Goal: Task Accomplishment & Management: Manage account settings

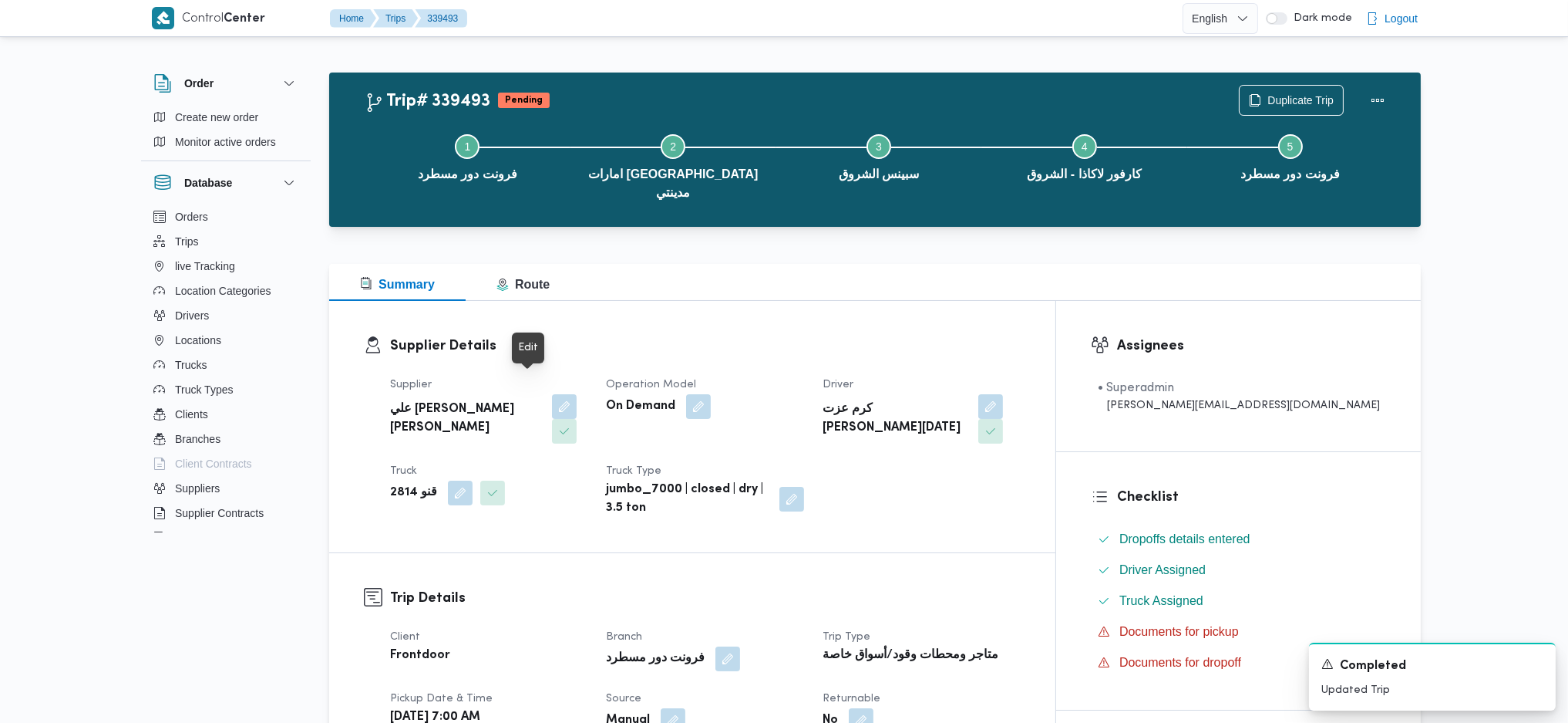
drag, startPoint x: 535, startPoint y: 395, endPoint x: 521, endPoint y: 458, distance: 64.5
click at [552, 395] on button "button" at bounding box center [565, 406] width 25 height 25
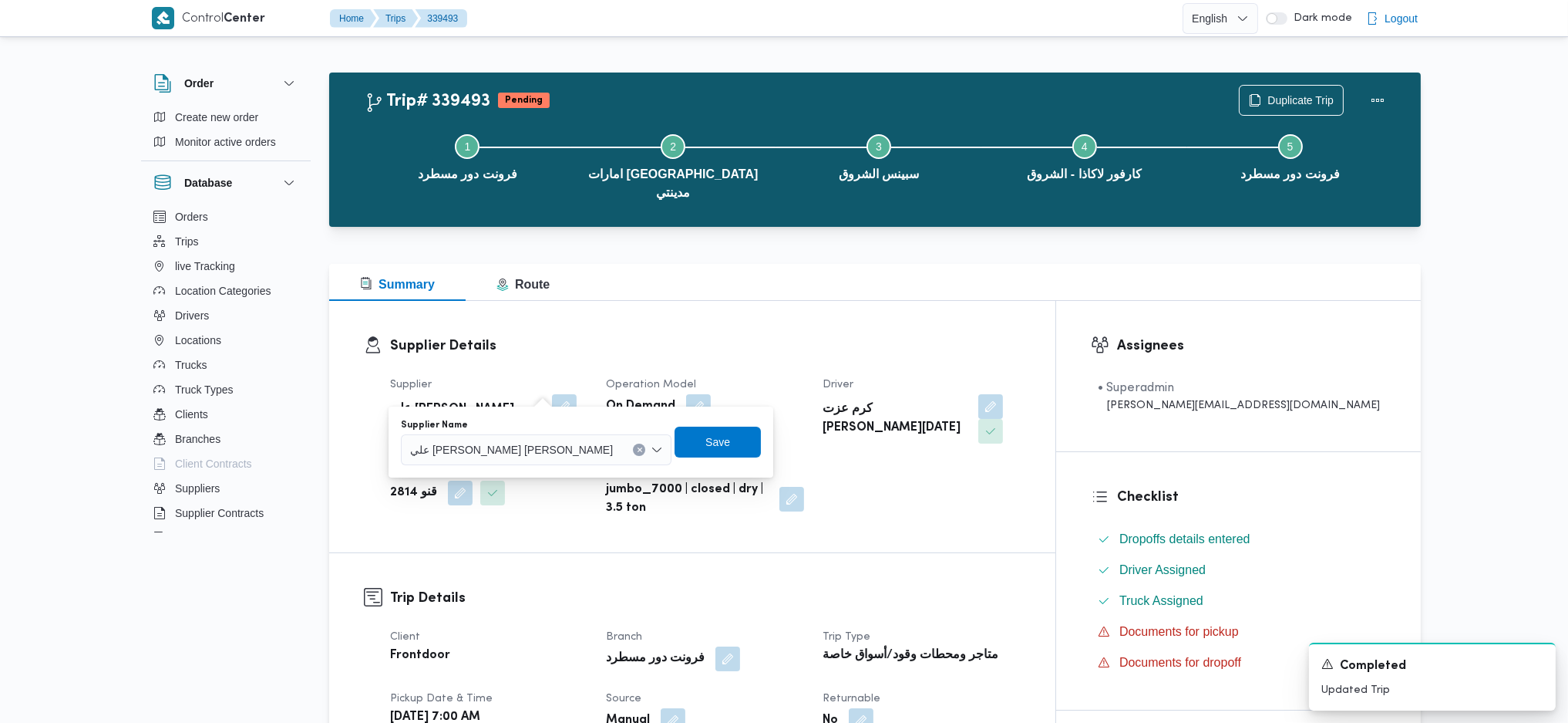
click at [557, 449] on div "علي [PERSON_NAME] [PERSON_NAME]" at bounding box center [536, 450] width 271 height 31
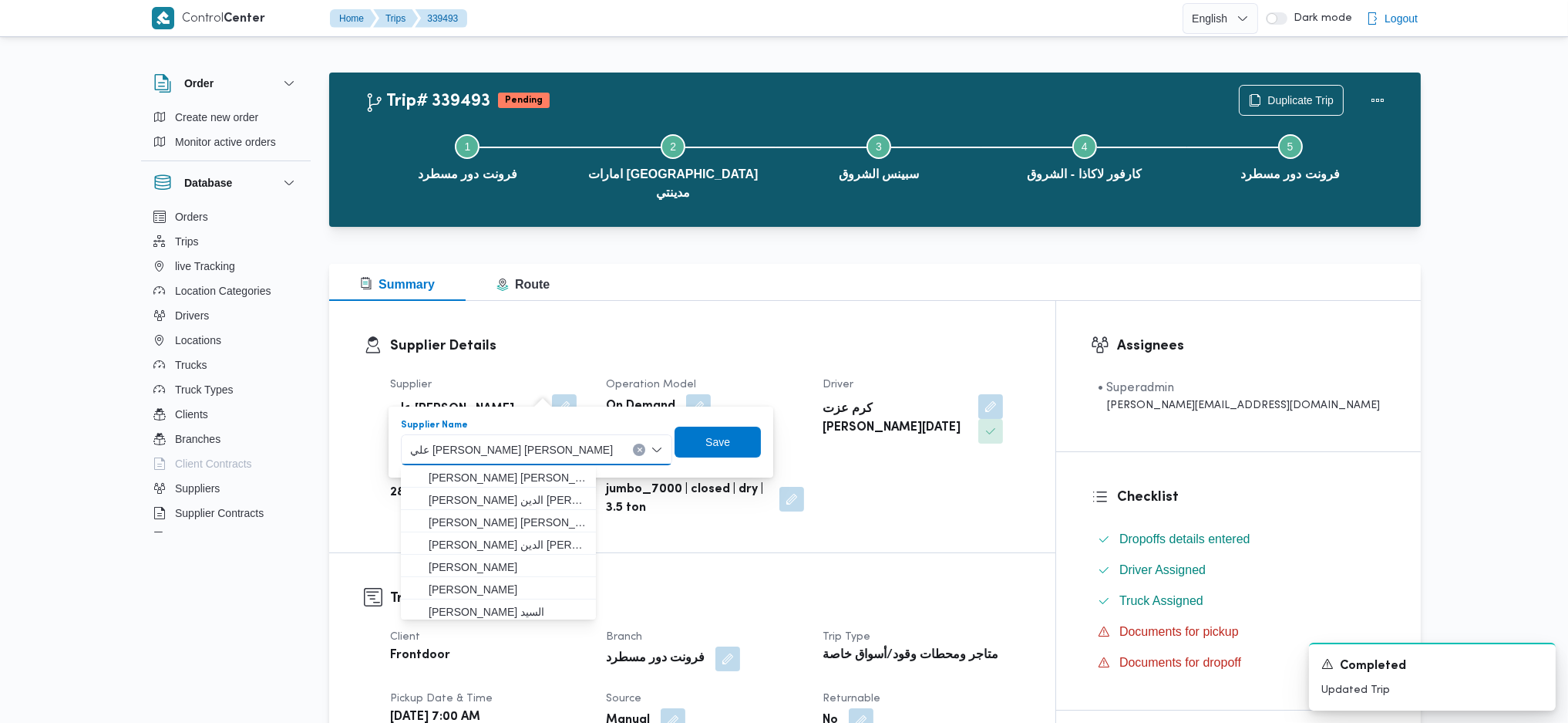
click at [634, 449] on button "Clear input" at bounding box center [640, 450] width 12 height 12
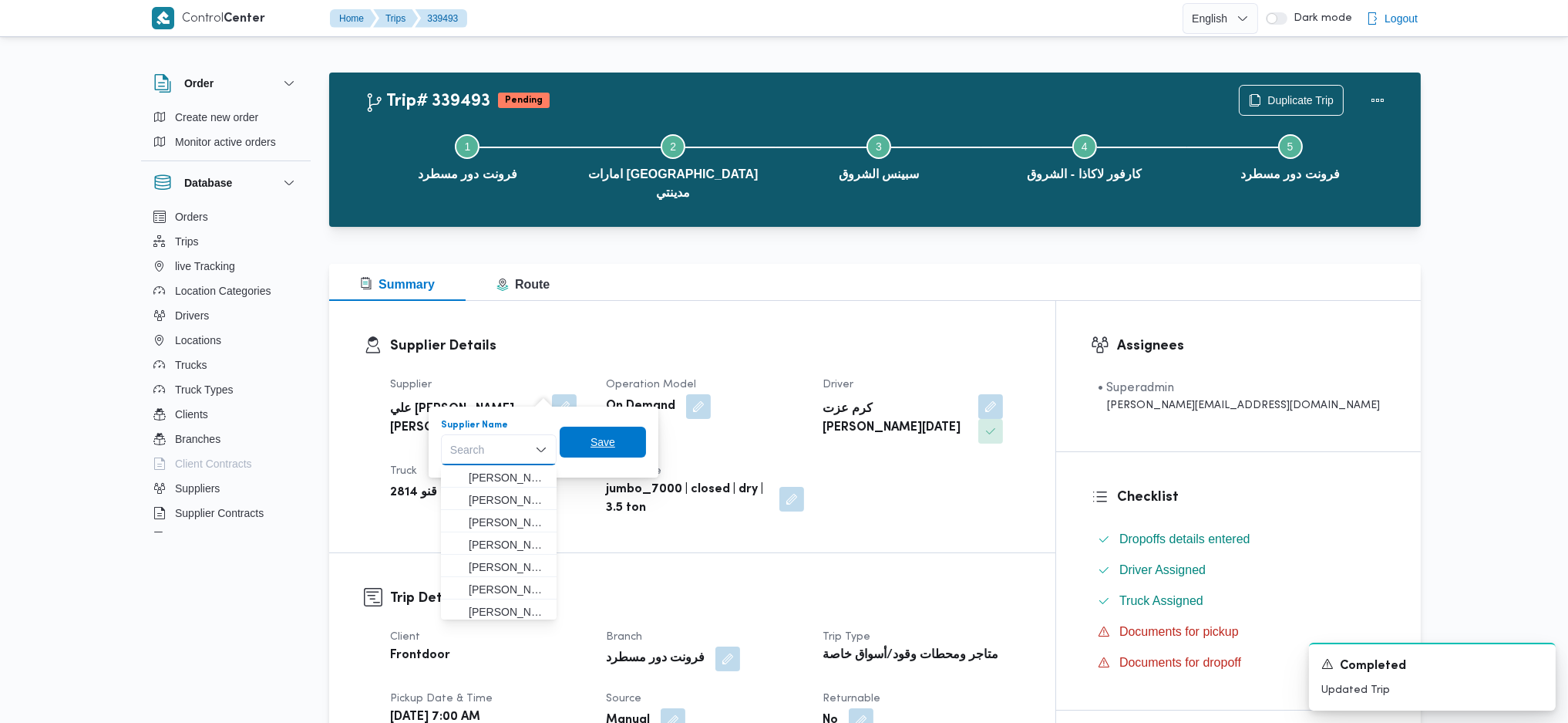
click at [608, 455] on span "Save" at bounding box center [603, 442] width 86 height 31
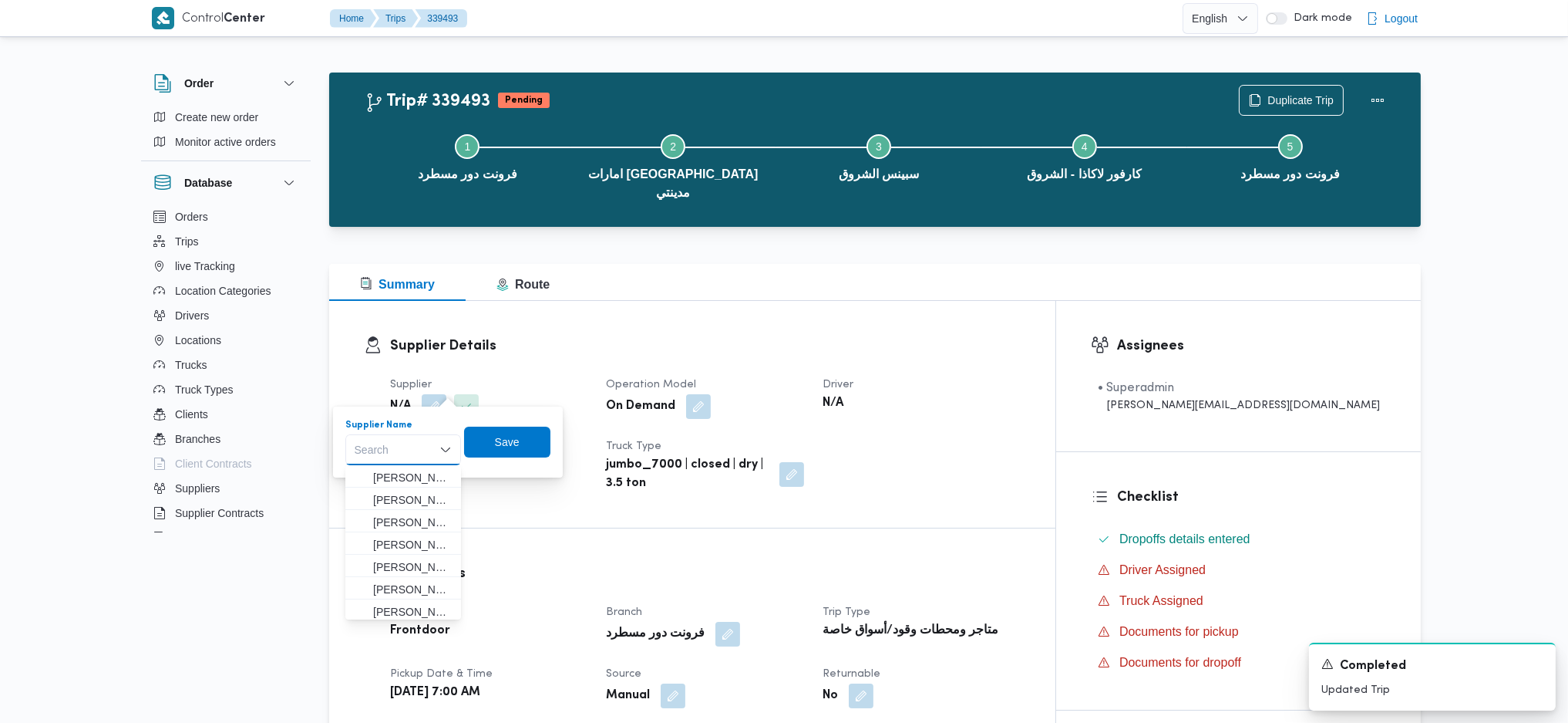
click at [1015, 302] on div "Supplier Details Supplier N/A Operation Model On Demand Driver N/A Truck N/A Tr…" at bounding box center [692, 414] width 726 height 226
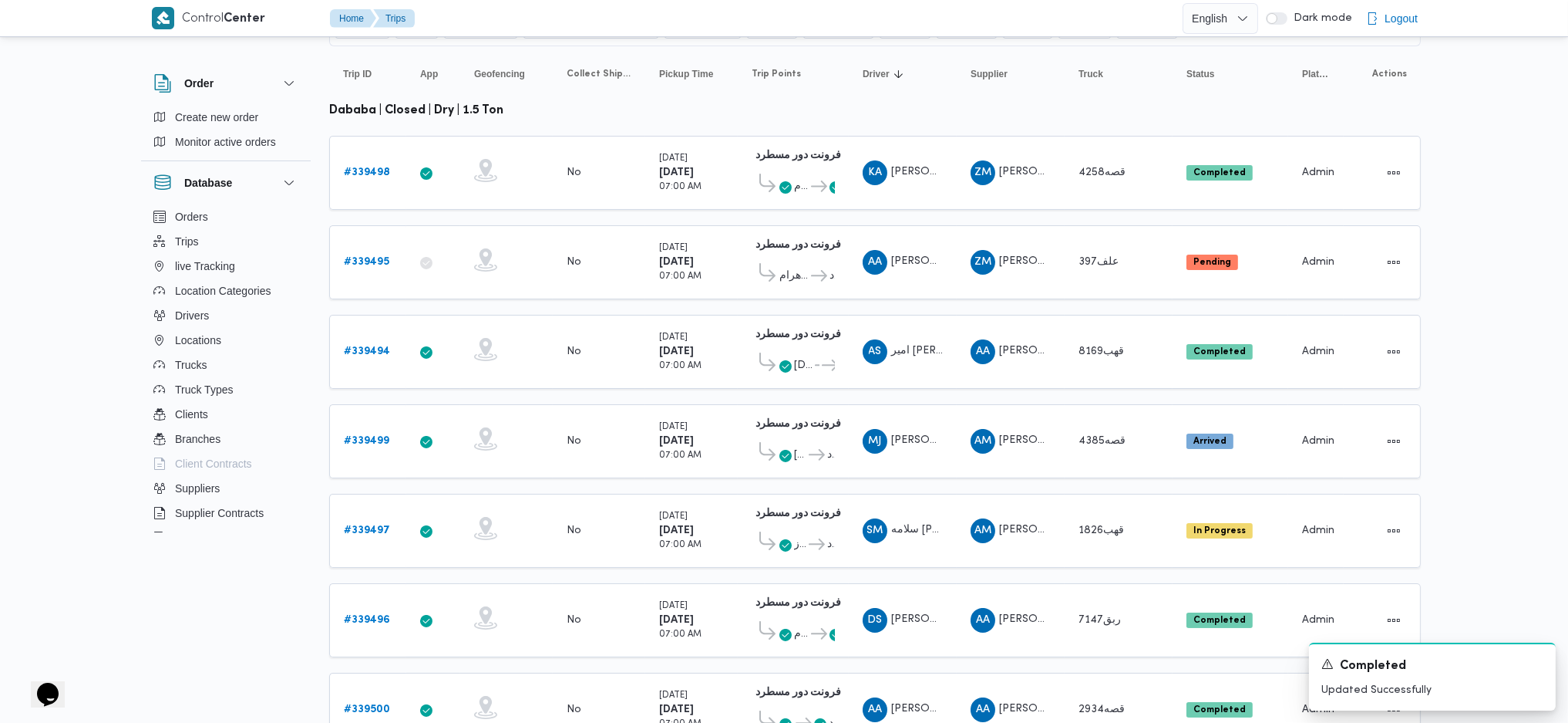
scroll to position [173, 0]
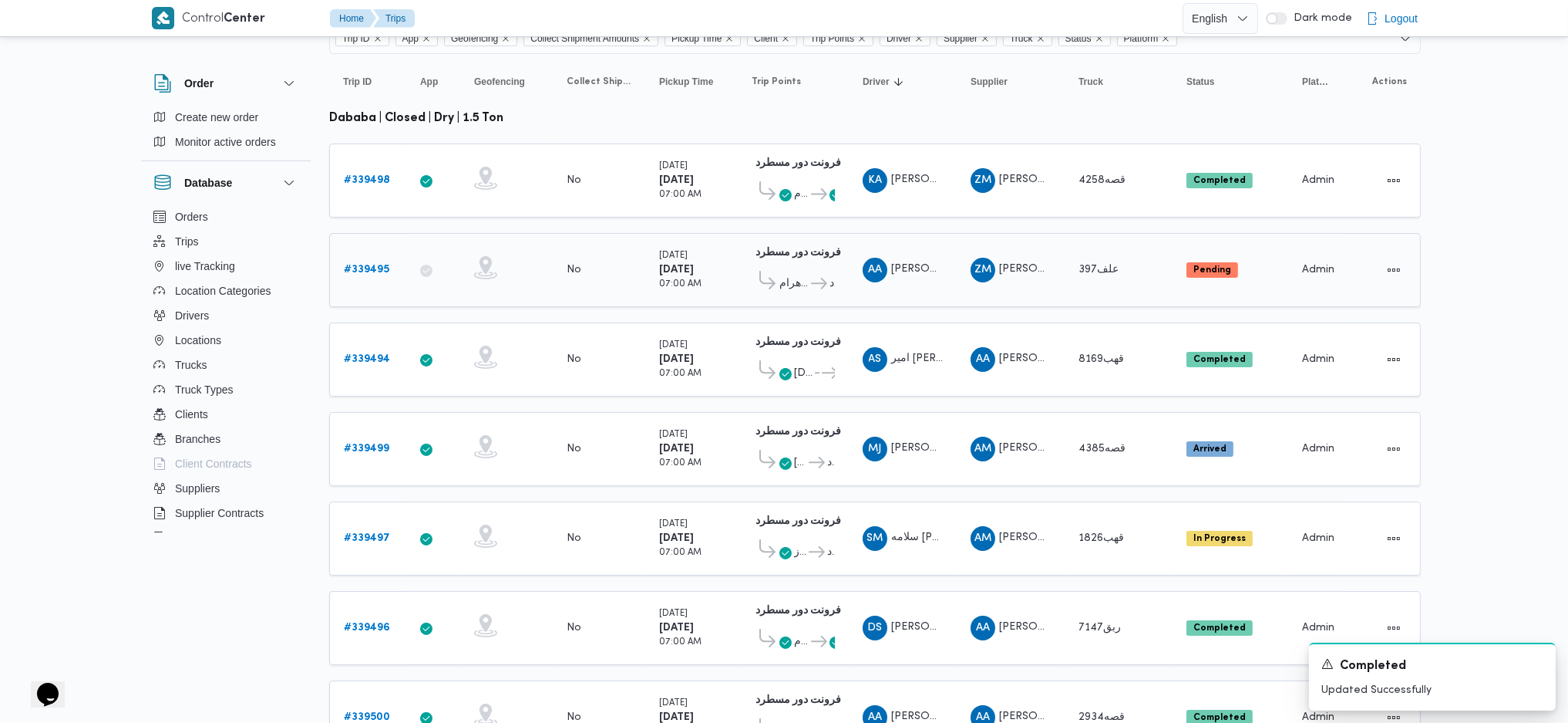
click at [369, 265] on b "# 339495" at bounding box center [366, 269] width 45 height 10
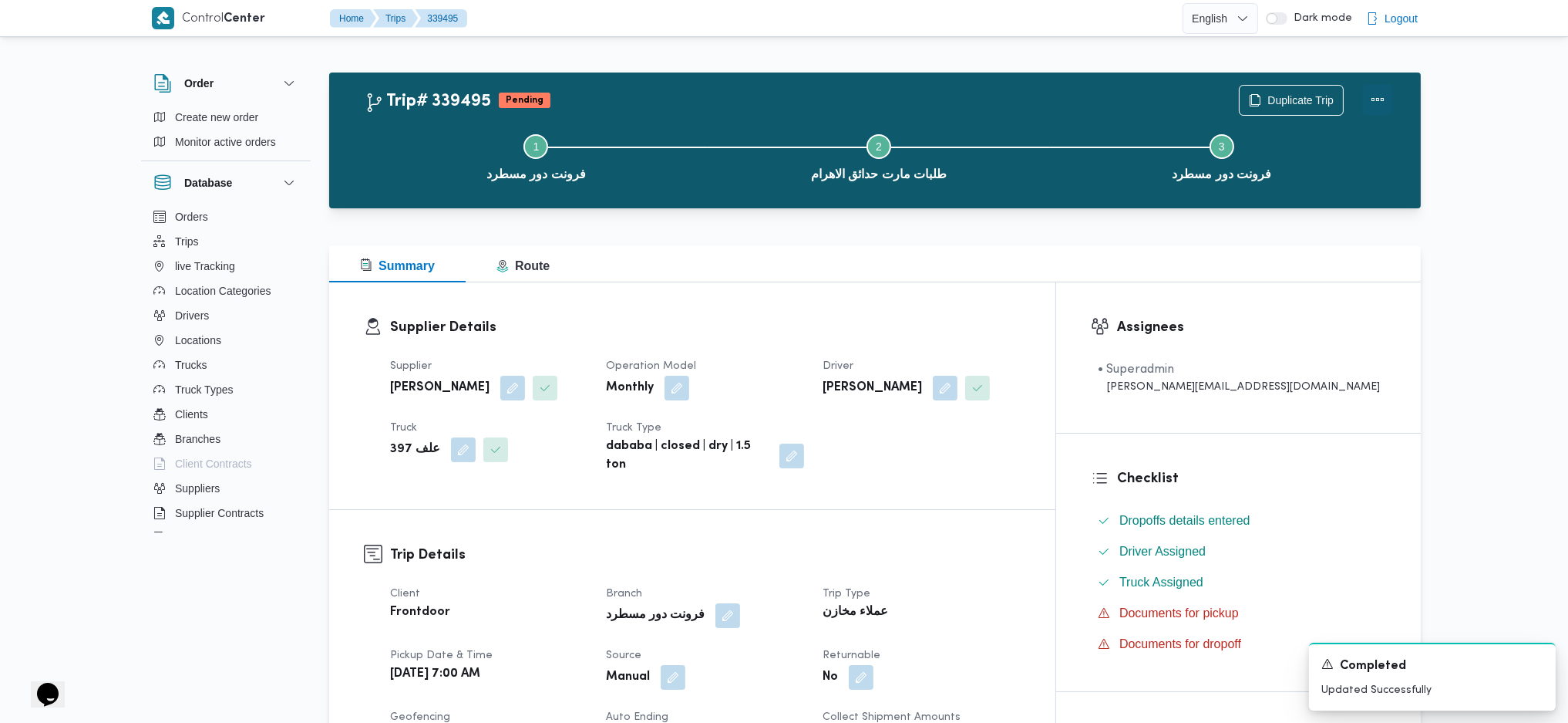
click at [1366, 102] on button "Actions" at bounding box center [1377, 100] width 31 height 31
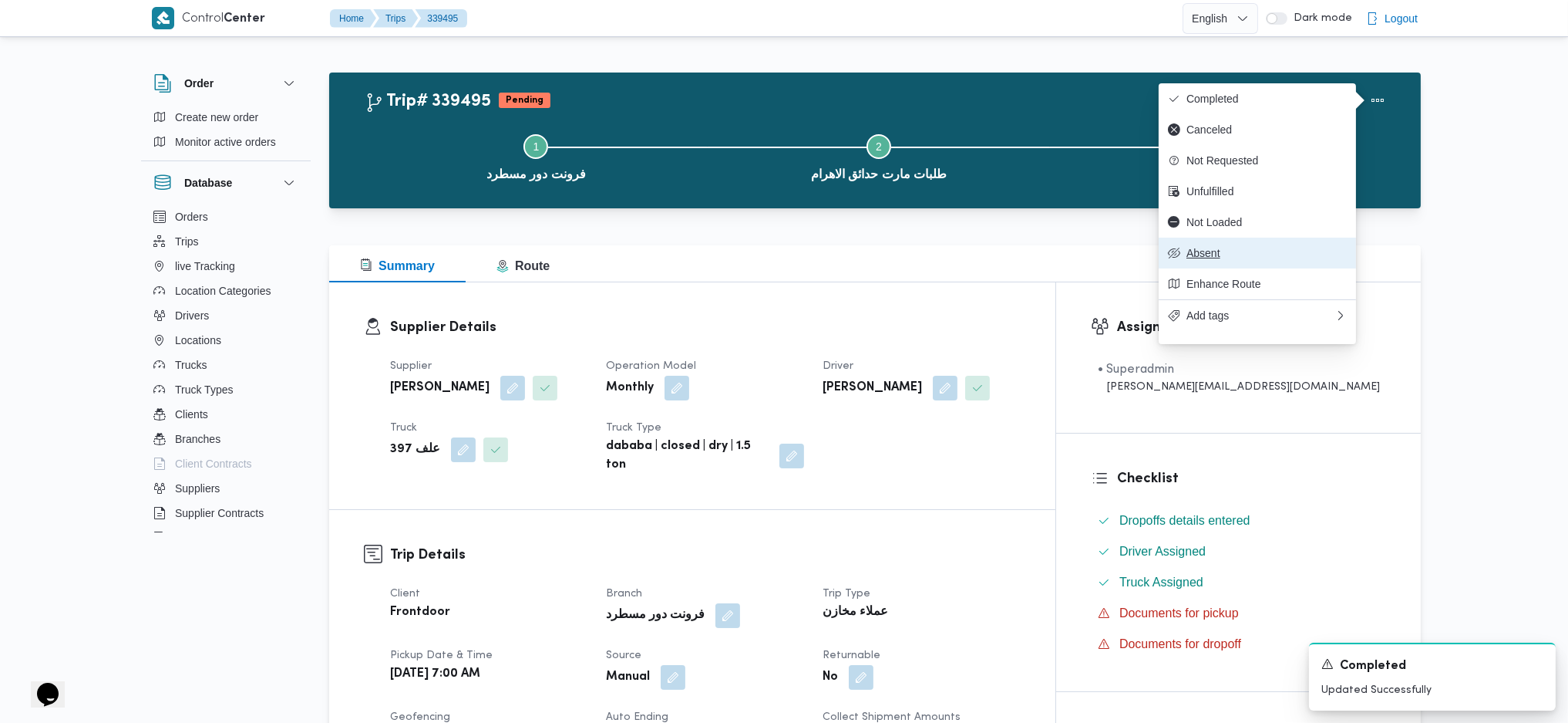
click at [1204, 259] on span "Absent" at bounding box center [1266, 253] width 160 height 12
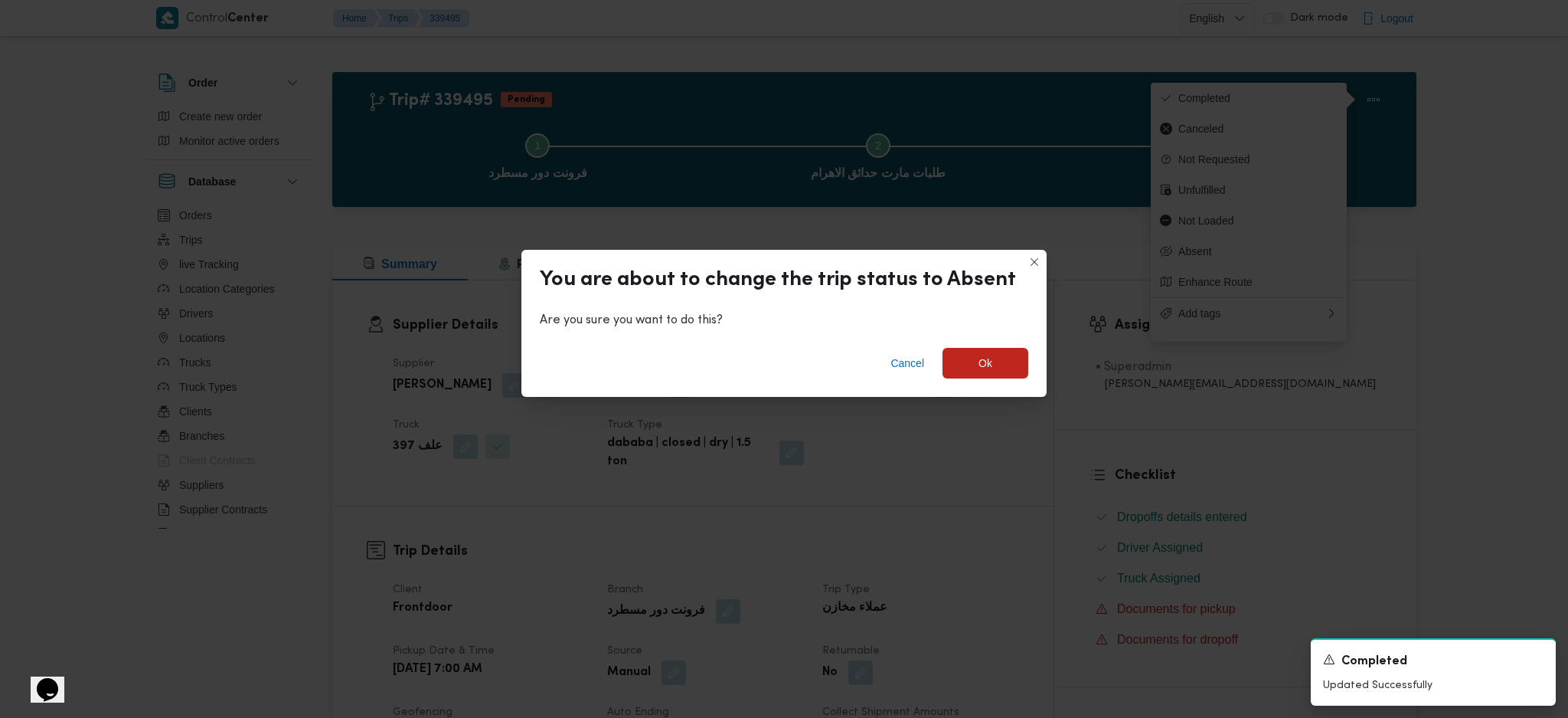
click at [1006, 387] on div "Cancel Ok" at bounding box center [784, 366] width 525 height 61
click at [996, 371] on span "Ok" at bounding box center [985, 363] width 86 height 31
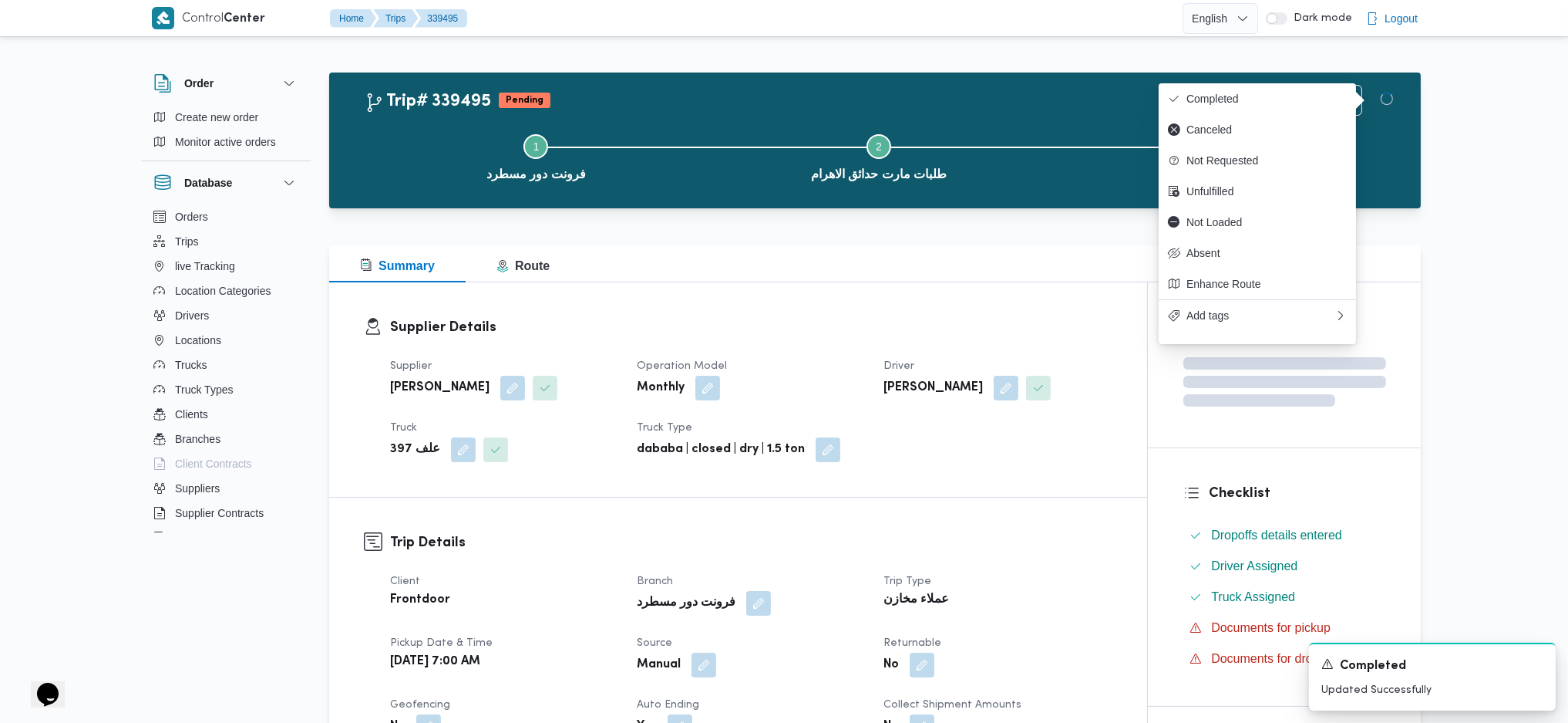
click at [1044, 536] on h3 "Trip Details" at bounding box center [751, 542] width 723 height 21
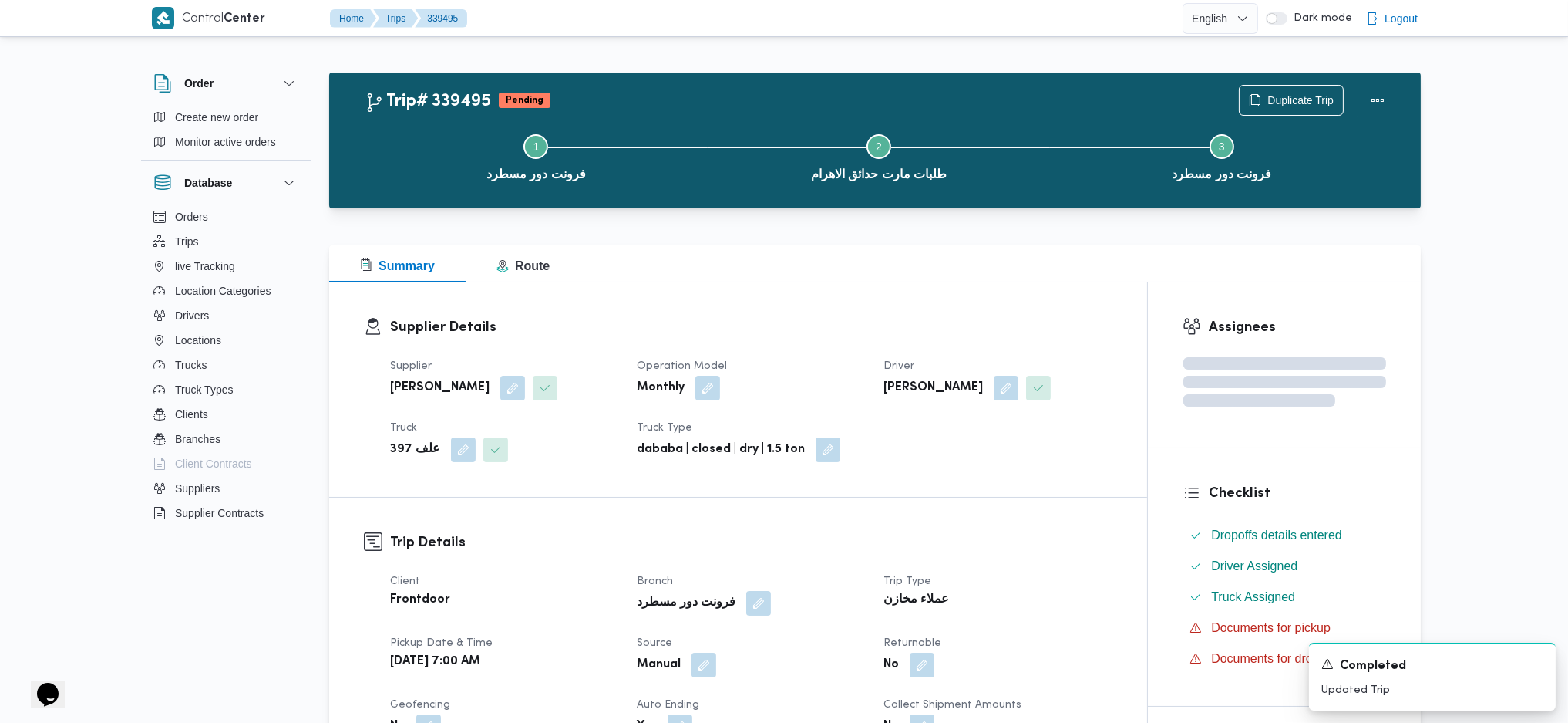
click at [675, 234] on div at bounding box center [874, 236] width 1091 height 19
